Goal: Information Seeking & Learning: Learn about a topic

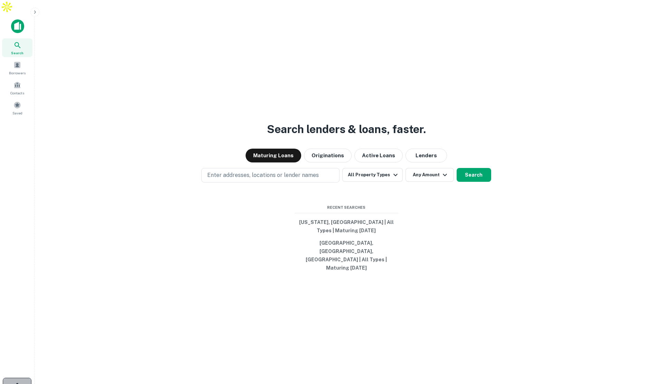
click at [16, 314] on icon "button" at bounding box center [17, 386] width 7 height 7
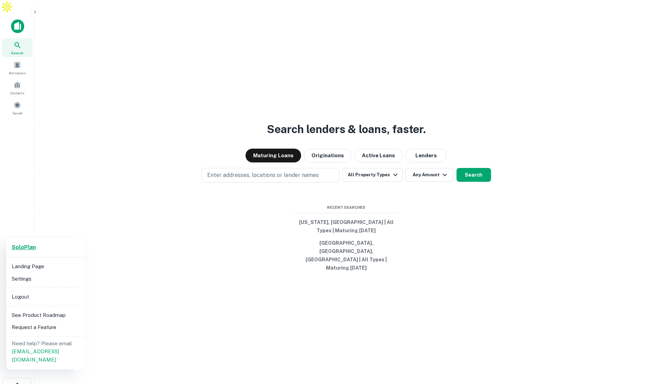
click at [30, 248] on strong "Solo Plan" at bounding box center [24, 247] width 24 height 7
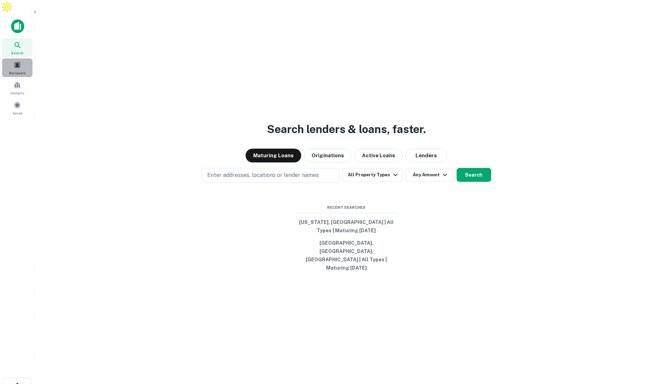
click at [22, 70] on span "Borrowers" at bounding box center [17, 73] width 17 height 6
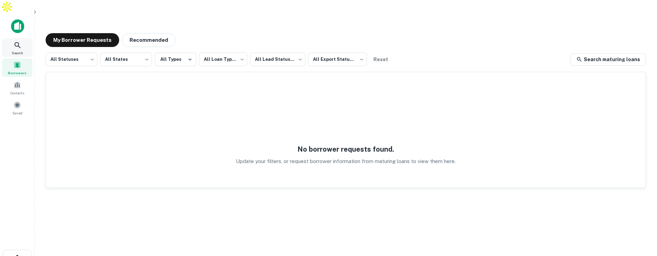
click at [17, 41] on icon at bounding box center [17, 45] width 8 height 8
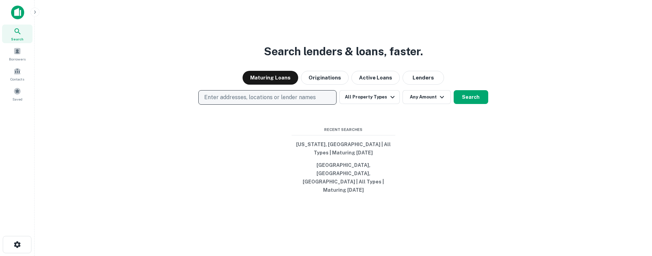
drag, startPoint x: 0, startPoint y: 0, endPoint x: 249, endPoint y: 103, distance: 270.0
click at [245, 102] on p "Enter addresses, locations or lender names" at bounding box center [260, 97] width 112 height 8
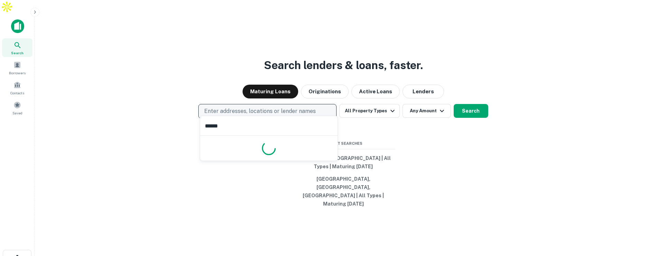
type input "*******"
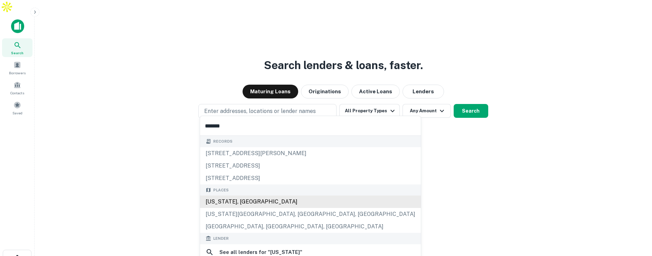
click at [234, 204] on div "Florida, USA" at bounding box center [310, 202] width 221 height 12
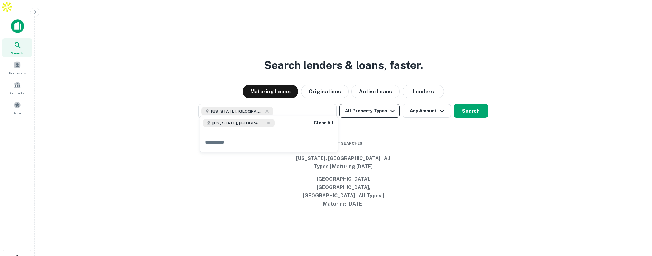
click at [384, 104] on button "All Property Types" at bounding box center [369, 111] width 60 height 14
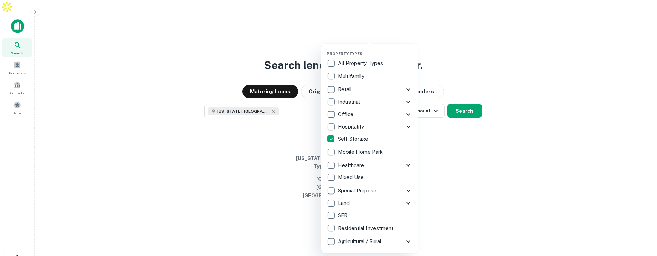
click at [430, 107] on div at bounding box center [328, 128] width 657 height 256
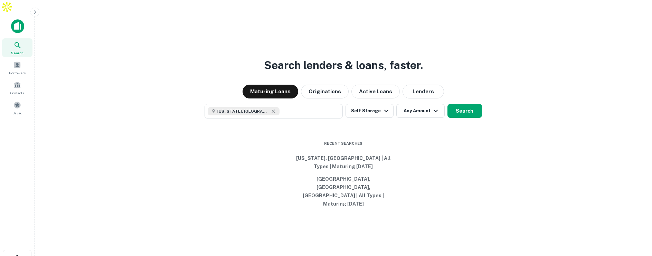
click at [432, 107] on icon "button" at bounding box center [436, 111] width 8 height 8
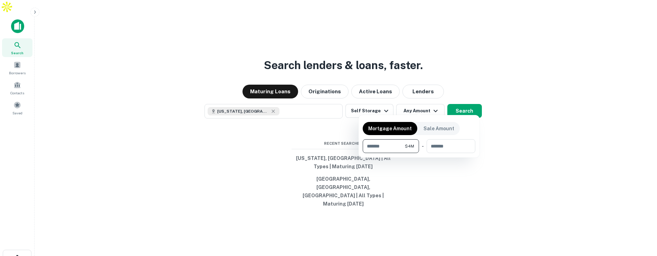
type input "*******"
click at [462, 106] on div at bounding box center [328, 128] width 657 height 256
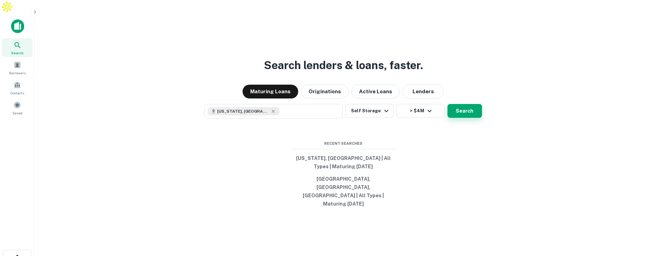
click at [466, 106] on button "Search" at bounding box center [464, 111] width 35 height 14
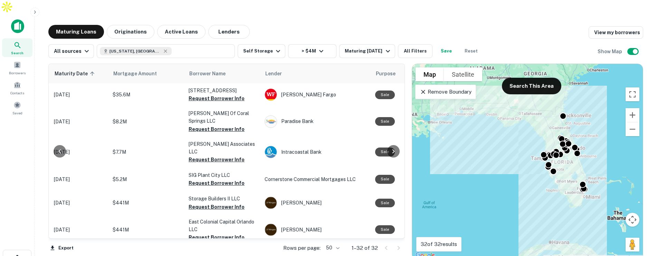
scroll to position [0, 123]
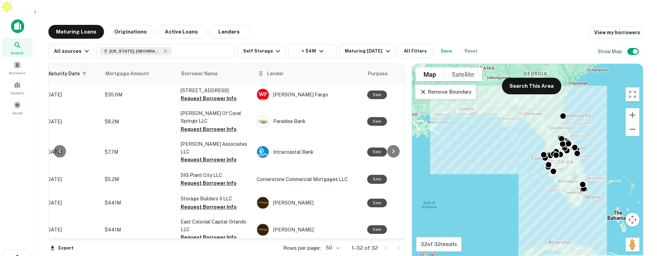
click at [274, 69] on span "Lender" at bounding box center [275, 73] width 17 height 8
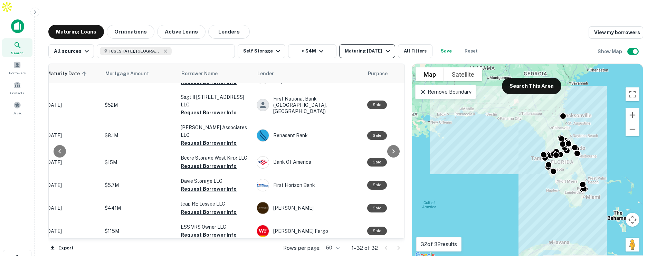
scroll to position [128, 123]
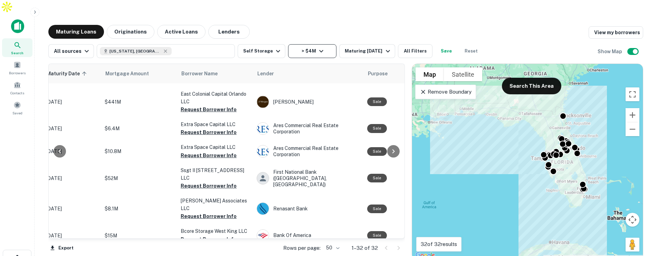
click at [321, 47] on icon "button" at bounding box center [321, 51] width 8 height 8
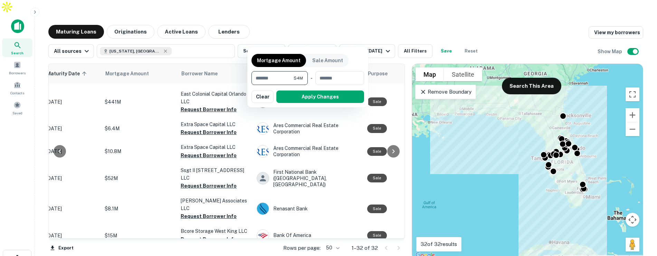
click at [258, 78] on input "*******" at bounding box center [273, 78] width 42 height 14
type input "*"
click at [298, 95] on button "Apply Changes" at bounding box center [320, 97] width 88 height 12
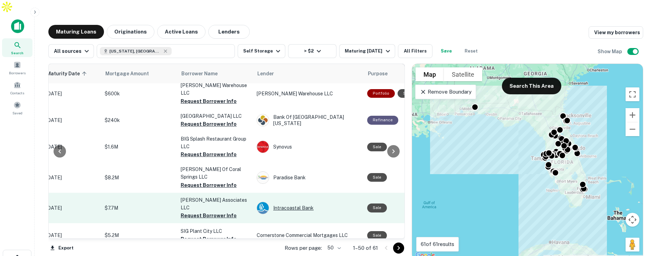
scroll to position [0, 123]
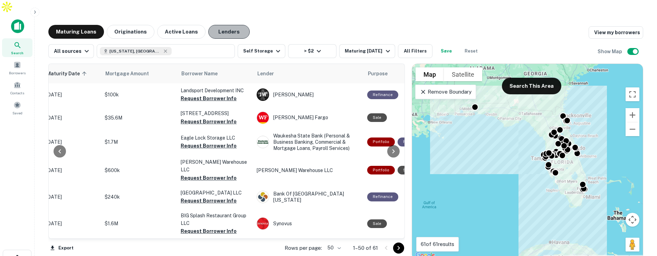
click at [222, 25] on button "Lenders" at bounding box center [228, 32] width 41 height 14
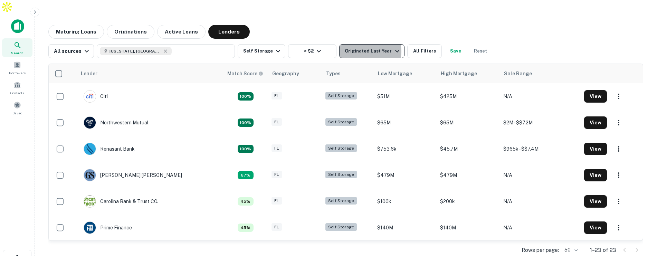
click at [363, 47] on div "Originated Last Year" at bounding box center [373, 51] width 56 height 8
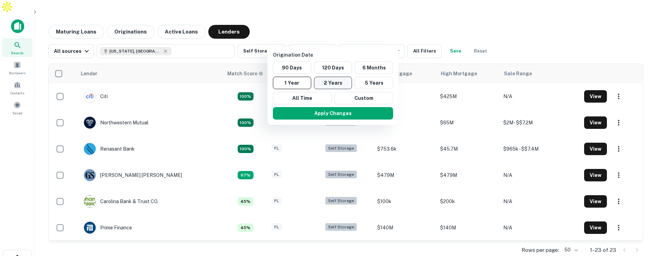
click at [329, 83] on button "2 Years" at bounding box center [333, 83] width 38 height 12
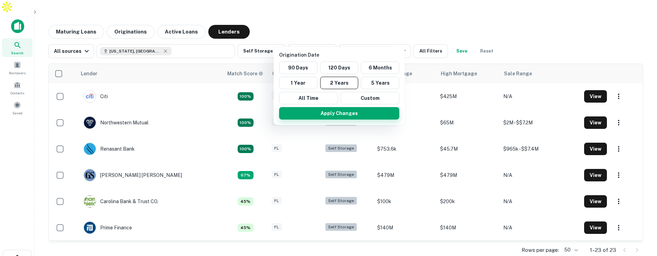
click at [337, 115] on button "Apply Changes" at bounding box center [339, 113] width 120 height 12
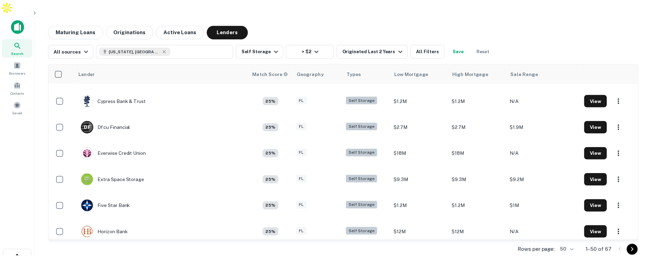
scroll to position [726, 0]
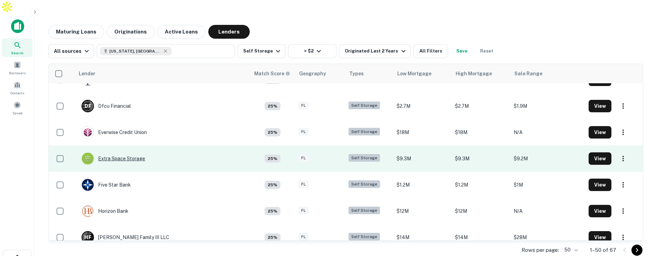
click at [119, 152] on div "Extra Space Storage" at bounding box center [114, 158] width 64 height 12
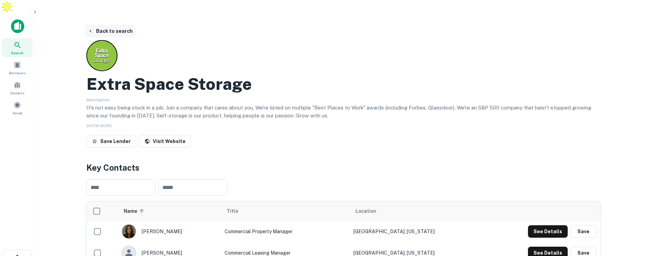
click at [99, 25] on button "Back to search" at bounding box center [110, 31] width 50 height 12
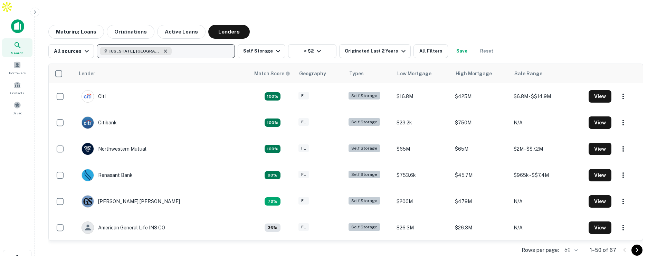
click at [163, 48] on icon "button" at bounding box center [166, 51] width 6 height 6
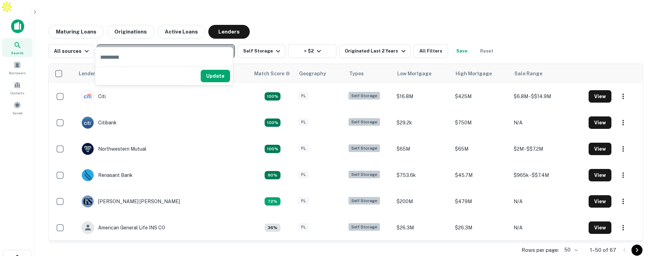
click at [139, 47] on p "Enter addresses, locations or lender names" at bounding box center [159, 51] width 112 height 8
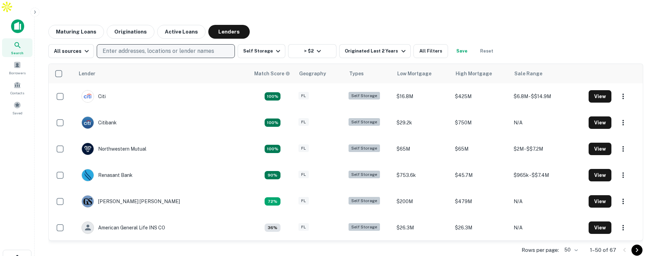
click at [145, 47] on p "Enter addresses, locations or lender names" at bounding box center [159, 51] width 112 height 8
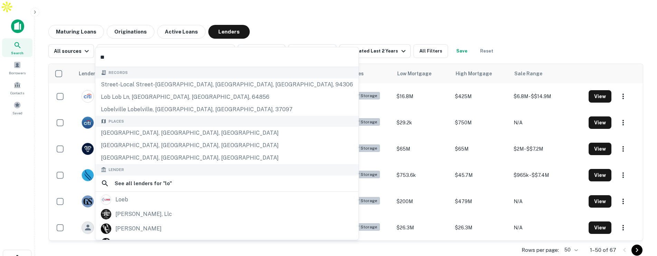
type input "***"
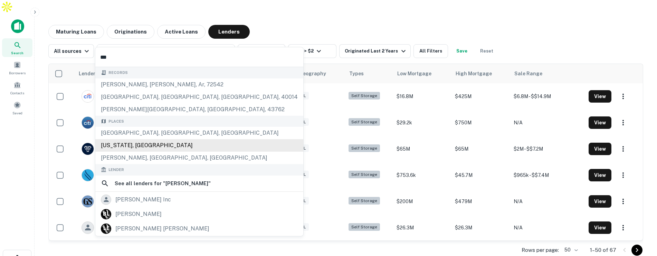
click at [132, 145] on div "[US_STATE], [GEOGRAPHIC_DATA]" at bounding box center [199, 145] width 208 height 12
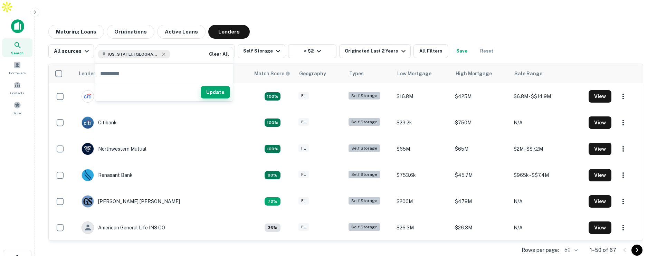
click at [214, 93] on button "Update" at bounding box center [215, 92] width 29 height 12
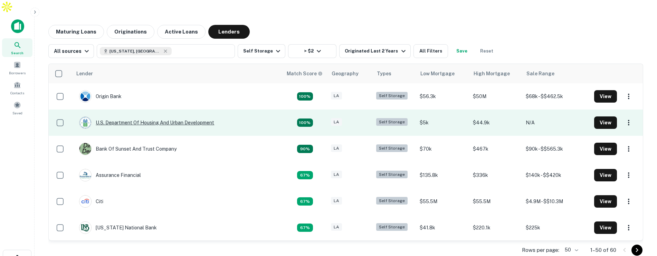
click at [168, 116] on div "U.s. Department Of Housing And Urban Development" at bounding box center [146, 122] width 135 height 12
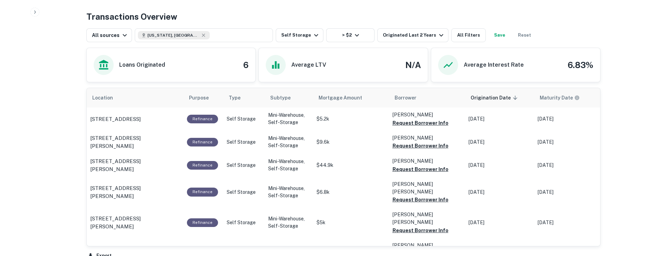
scroll to position [410, 0]
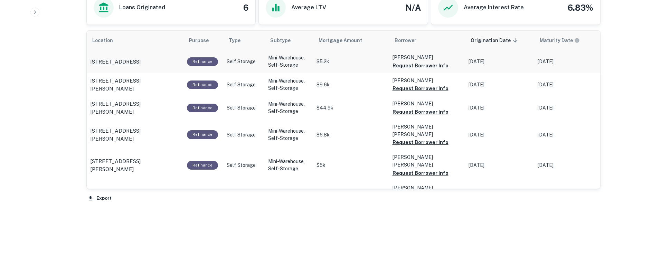
click at [122, 58] on p "[STREET_ADDRESS]" at bounding box center [115, 62] width 50 height 8
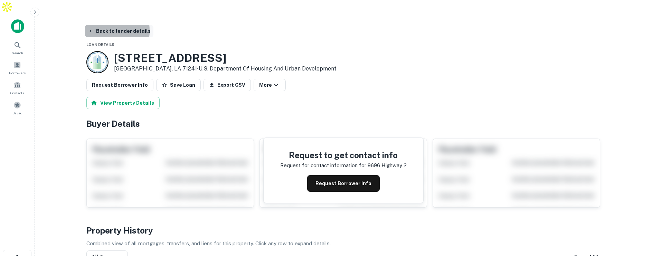
click at [94, 25] on button "Back to lender details" at bounding box center [119, 31] width 68 height 12
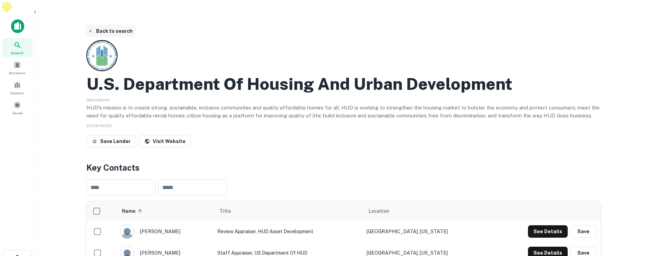
click at [101, 25] on button "Back to search" at bounding box center [110, 31] width 50 height 12
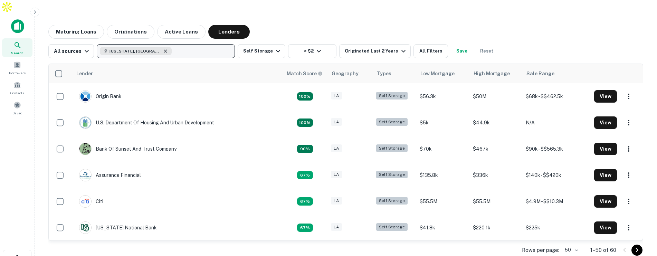
click at [163, 48] on icon "button" at bounding box center [166, 51] width 6 height 6
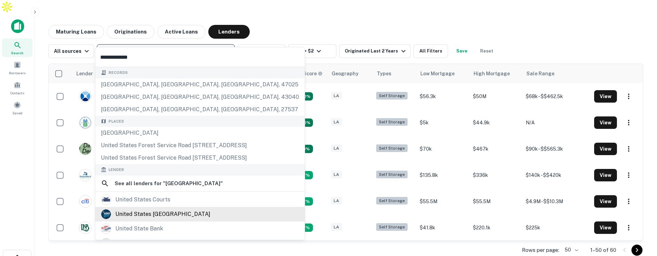
type input "**********"
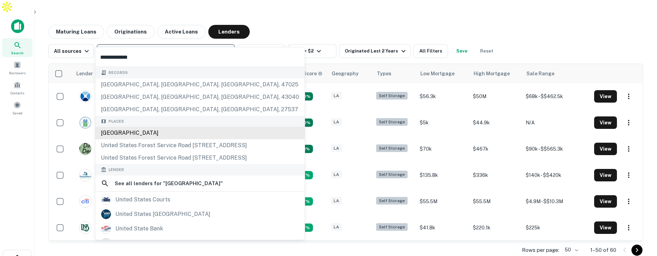
click at [117, 136] on div "[GEOGRAPHIC_DATA]" at bounding box center [199, 133] width 209 height 12
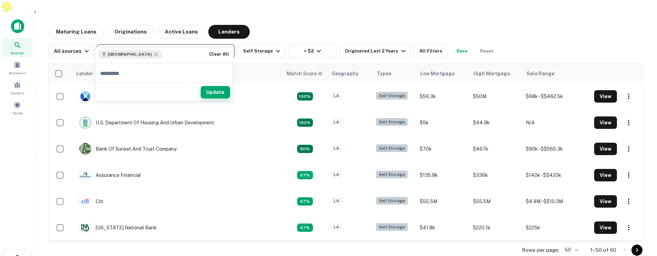
click at [214, 92] on button "Update" at bounding box center [215, 92] width 29 height 12
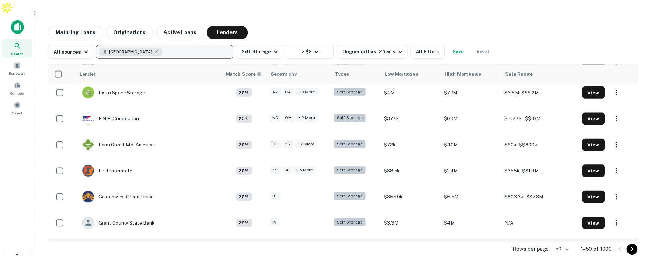
scroll to position [622, 0]
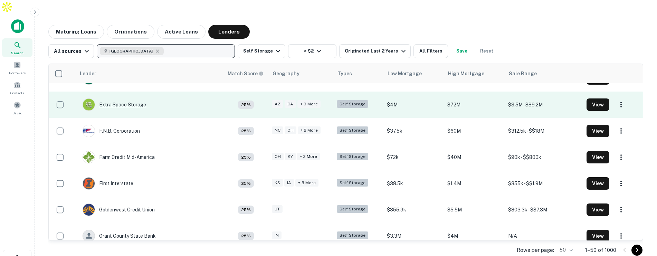
click at [124, 98] on div "Extra Space Storage" at bounding box center [115, 104] width 64 height 12
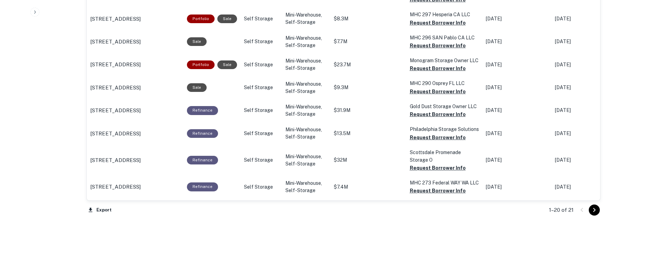
scroll to position [769, 0]
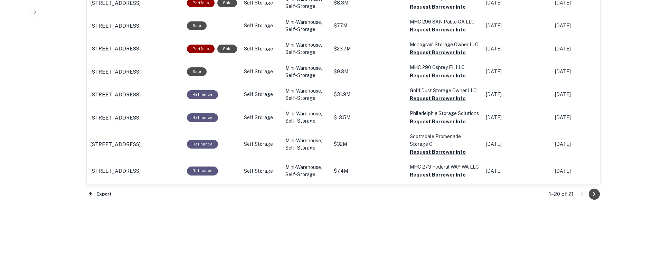
click at [595, 190] on icon "Go to next page" at bounding box center [594, 194] width 8 height 8
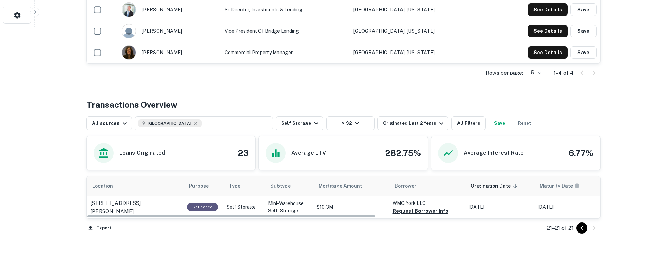
scroll to position [277, 0]
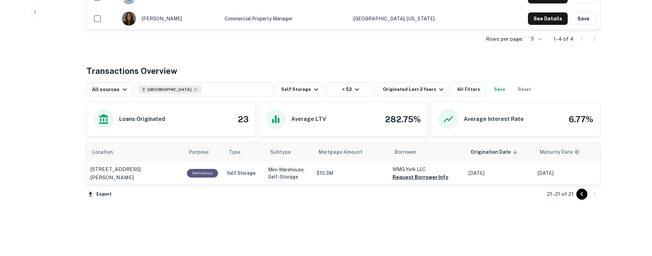
click at [580, 190] on icon "Go to previous page" at bounding box center [582, 194] width 8 height 8
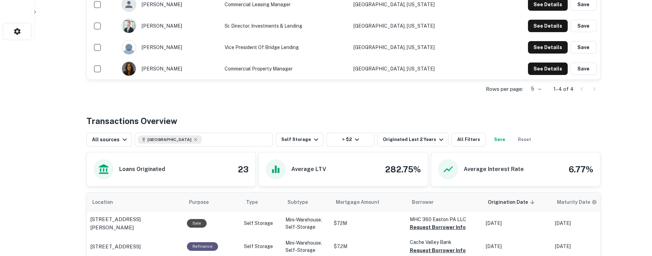
scroll to position [147, 0]
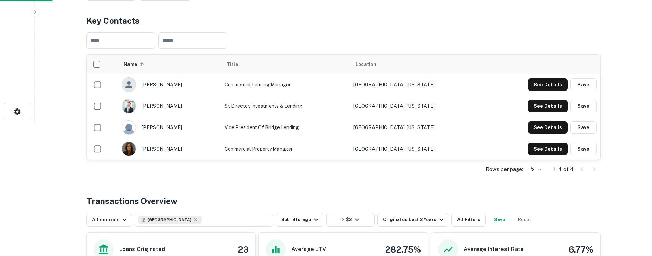
scroll to position [277, 0]
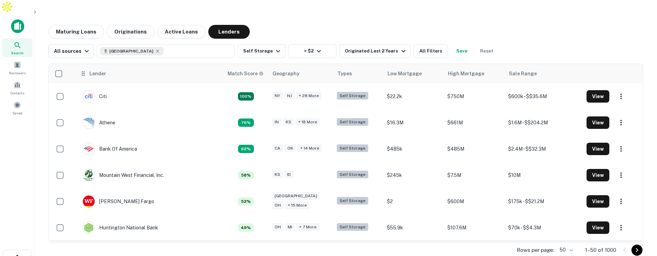
click at [98, 69] on div "Lender" at bounding box center [97, 73] width 17 height 8
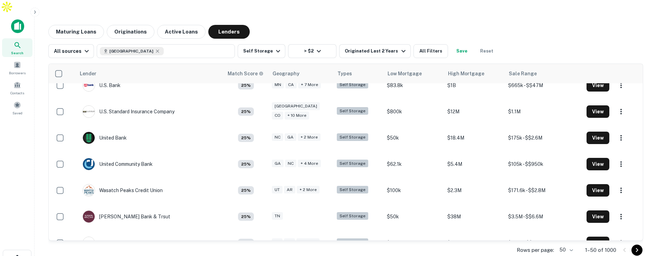
scroll to position [1156, 0]
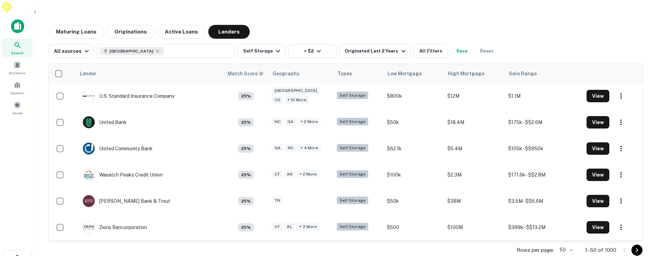
click at [638, 246] on icon "Go to next page" at bounding box center [637, 250] width 8 height 8
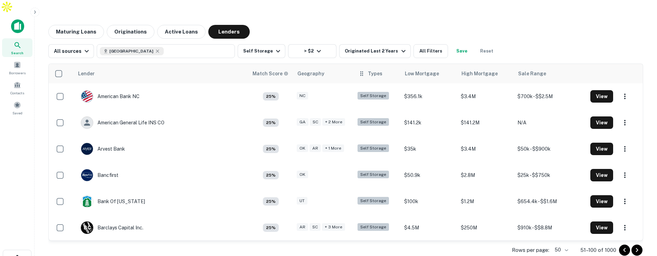
click at [378, 69] on div "Types" at bounding box center [375, 73] width 15 height 8
click at [323, 44] on button "> $2" at bounding box center [312, 51] width 48 height 14
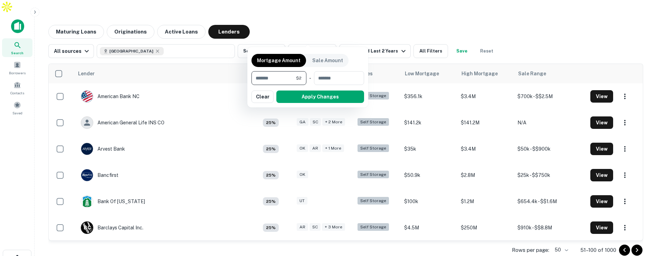
click at [374, 14] on div at bounding box center [328, 128] width 657 height 256
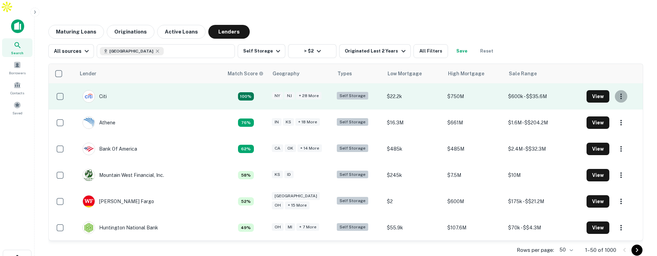
click at [617, 92] on icon "button" at bounding box center [621, 96] width 8 height 8
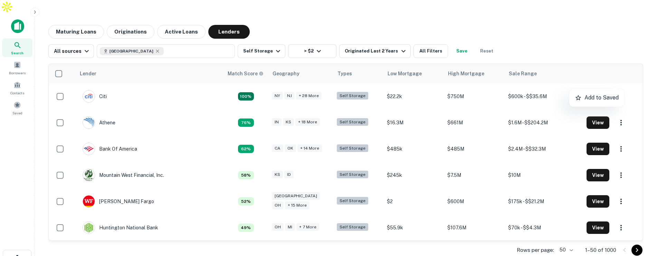
click at [564, 28] on div at bounding box center [328, 128] width 657 height 256
click at [291, 14] on main "Maturing Loans Originations Active Loans Lenders All sources [GEOGRAPHIC_DATA] …" at bounding box center [346, 142] width 623 height 256
